Goal: Check status

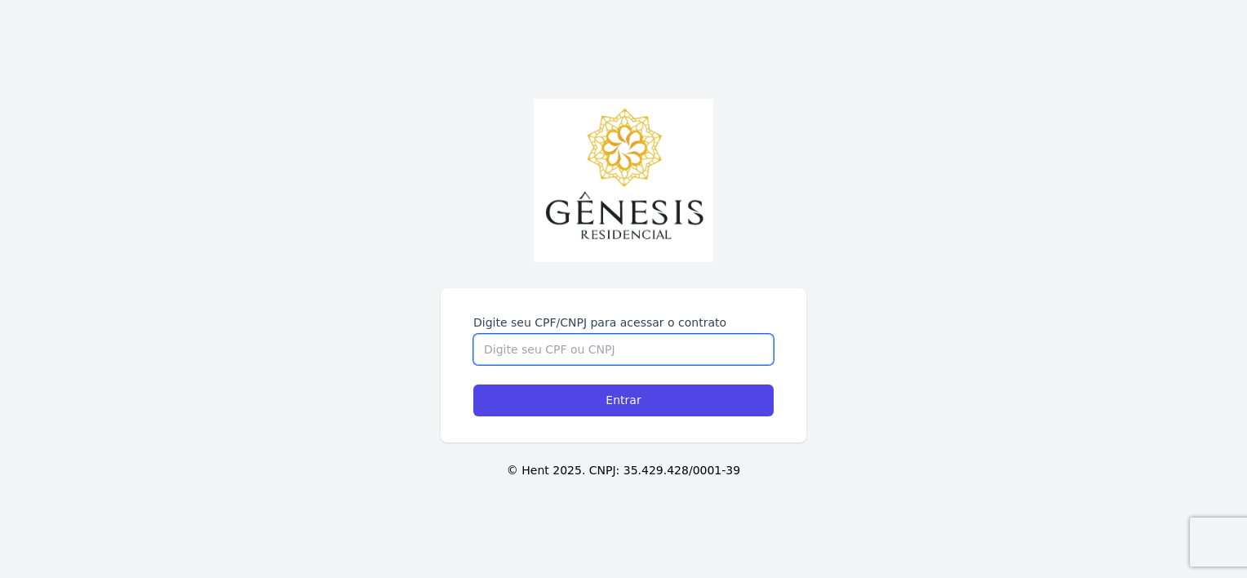
click at [655, 338] on input "Digite seu CPF/CNPJ para acessar o contrato" at bounding box center [623, 349] width 300 height 31
type input "46848042838"
click at [473, 385] on input "Entrar" at bounding box center [623, 401] width 300 height 32
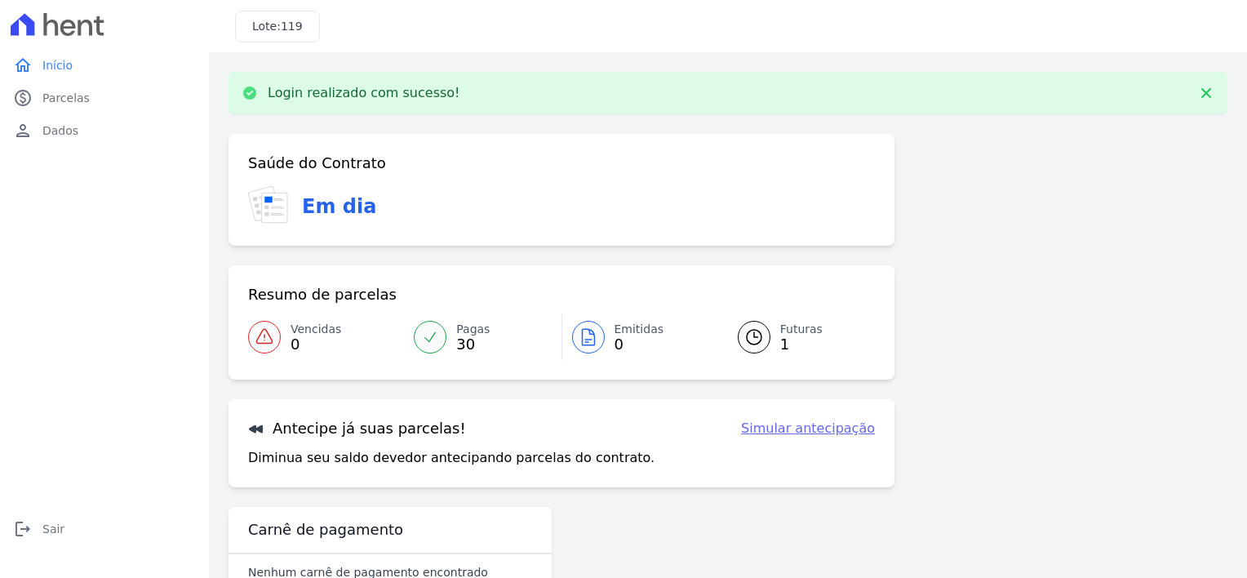
click at [780, 330] on span "Futuras" at bounding box center [801, 329] width 42 height 17
